Goal: Task Accomplishment & Management: Manage account settings

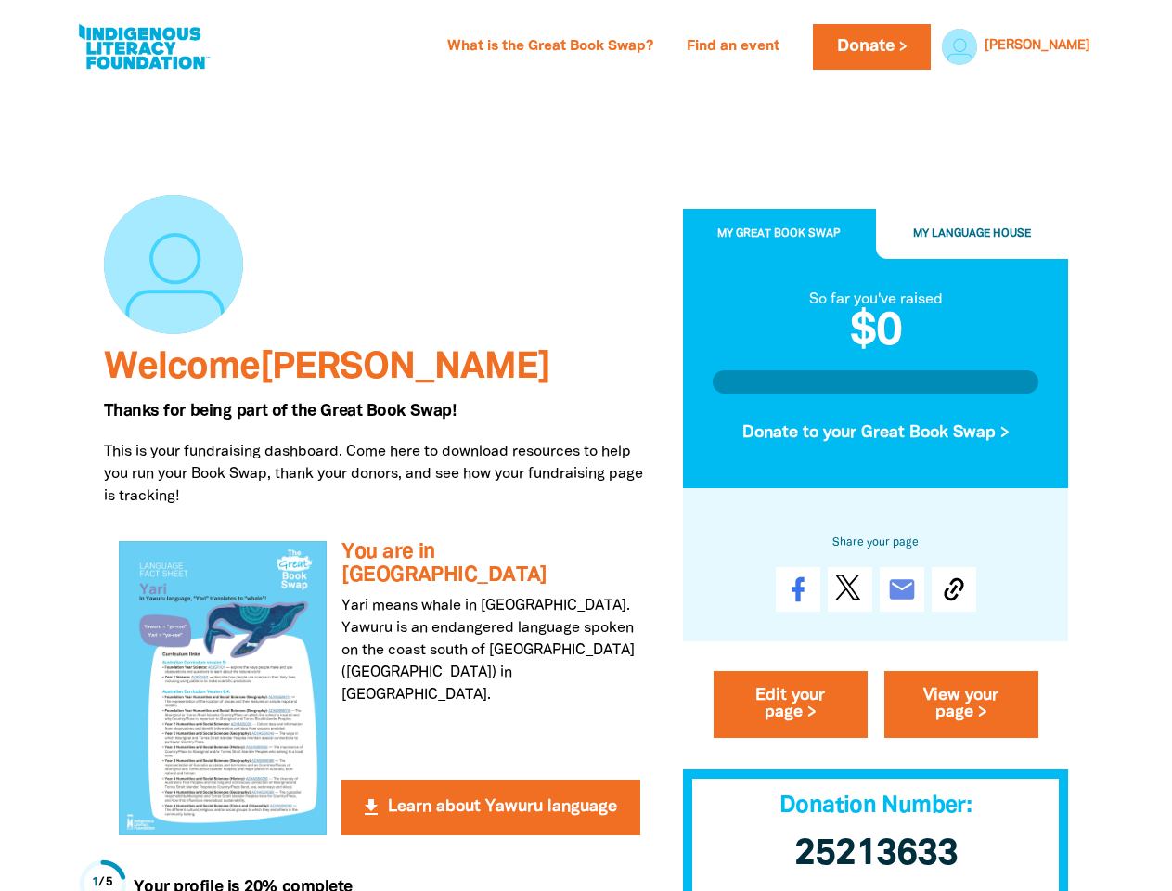
click at [586, 446] on p "This is your fundraising dashboard. Come here to download resources to help you…" at bounding box center [379, 474] width 551 height 67
click at [1070, 46] on link "[PERSON_NAME]" at bounding box center [1038, 46] width 106 height 13
click at [780, 235] on span "My Great Book Swap" at bounding box center [778, 234] width 123 height 10
click at [973, 235] on span "My Language House" at bounding box center [972, 234] width 118 height 10
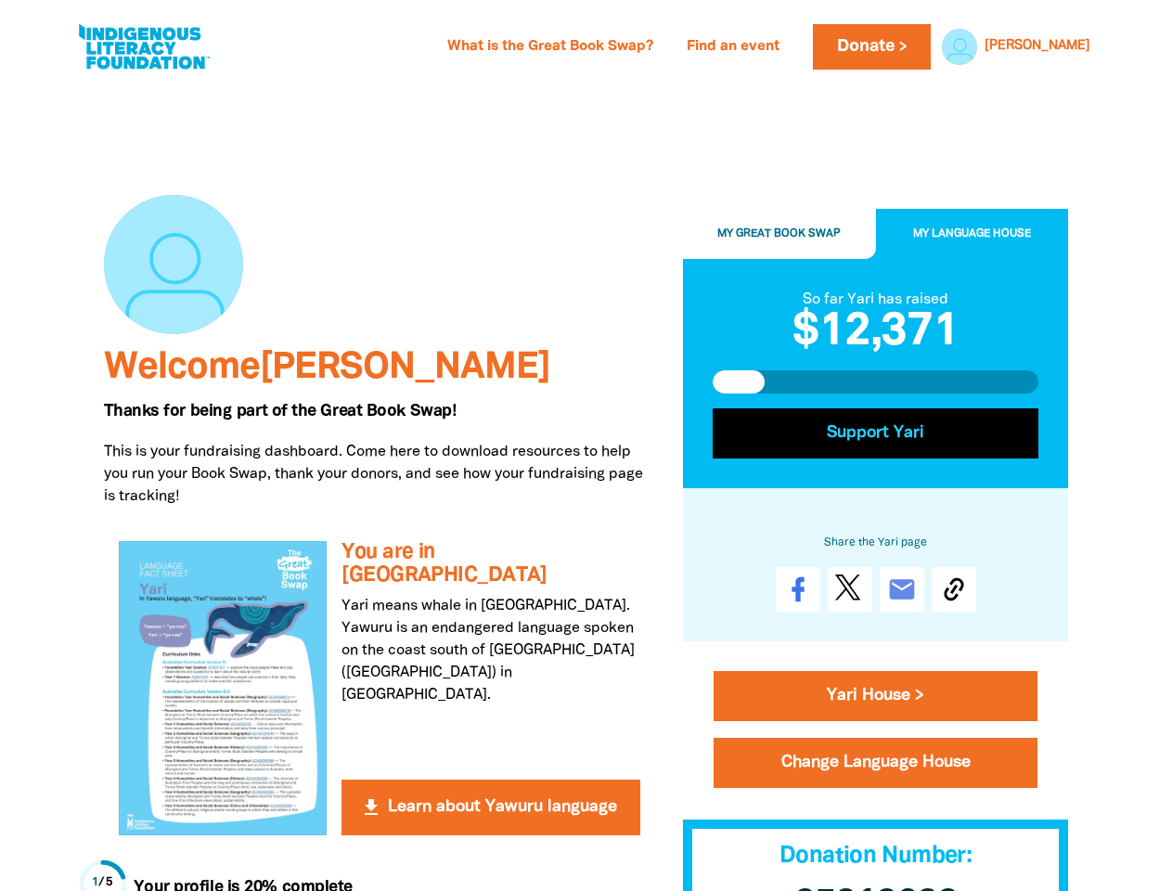
click at [876, 433] on button "Support Yari" at bounding box center [876, 433] width 327 height 50
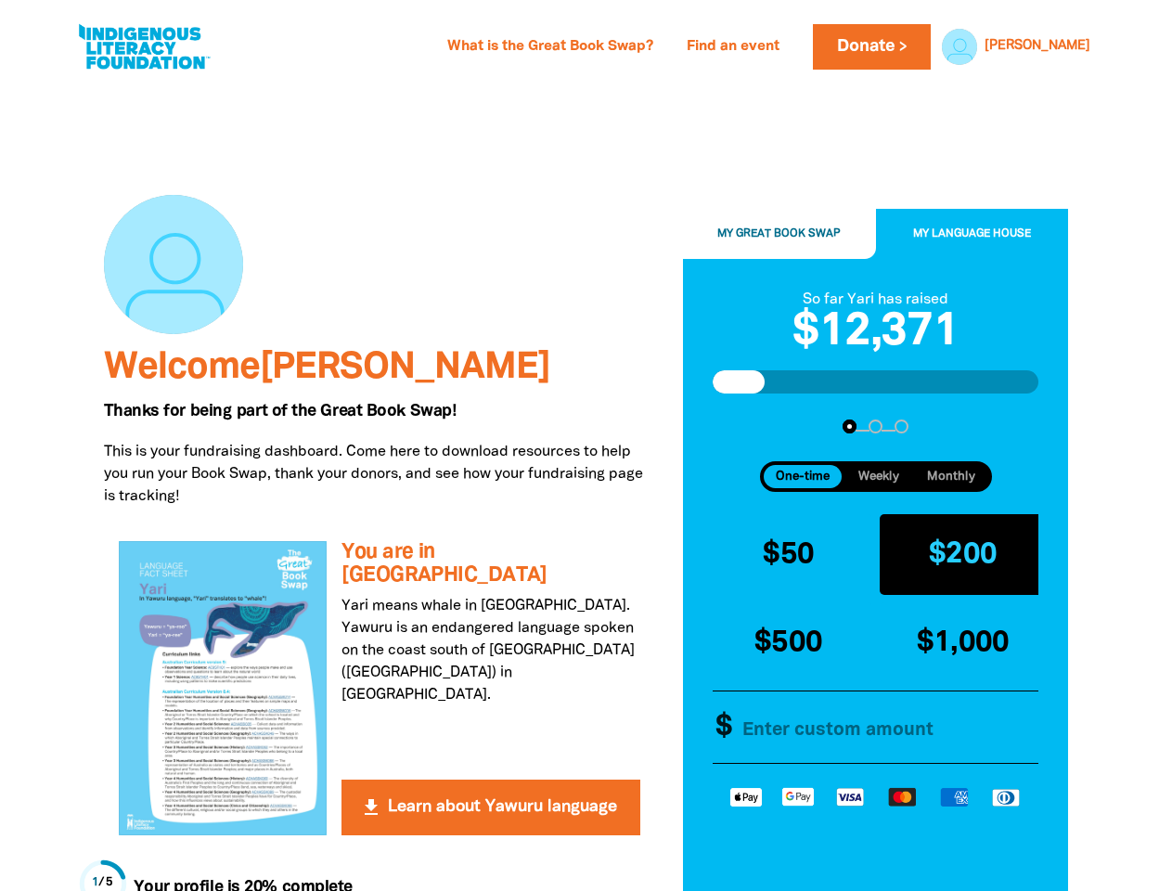
click at [954, 590] on button "$200" at bounding box center [963, 554] width 167 height 81
